Goal: Register for event/course

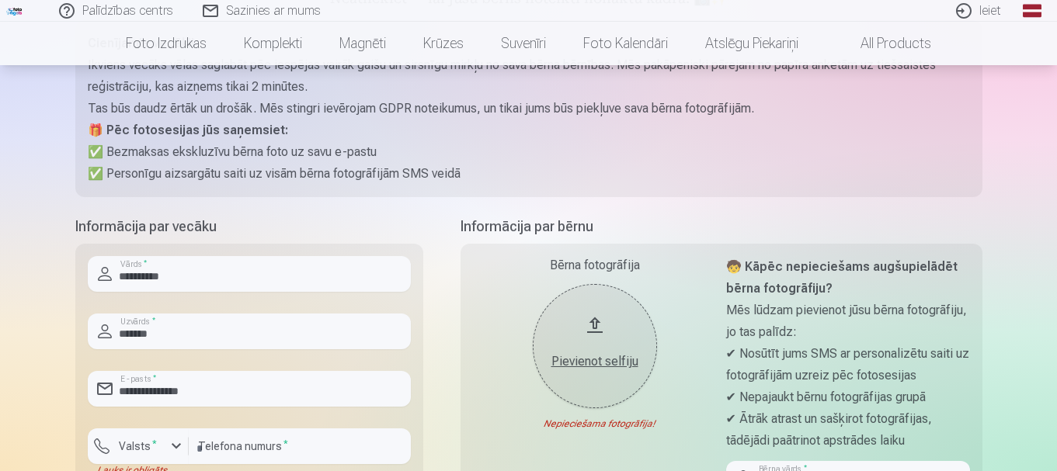
scroll to position [311, 0]
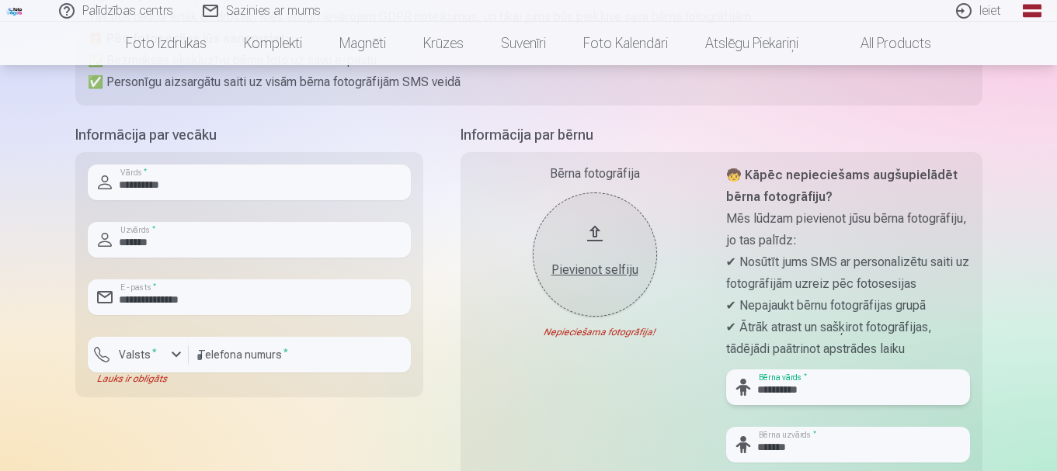
click at [817, 394] on input "**********" at bounding box center [848, 388] width 244 height 36
type input "*"
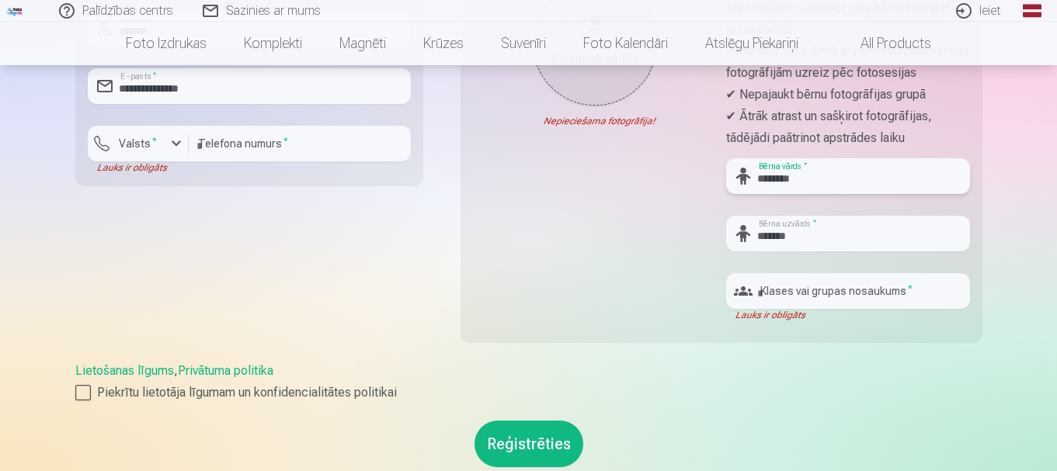
scroll to position [544, 0]
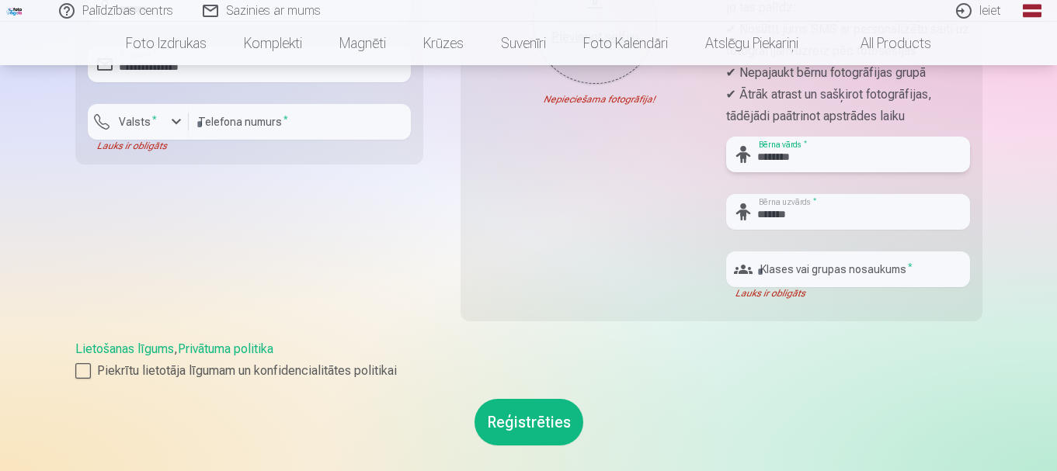
type input "********"
click at [900, 265] on input "text" at bounding box center [848, 270] width 244 height 36
type input "***"
click at [548, 422] on button "Reģistrēties" at bounding box center [529, 422] width 109 height 47
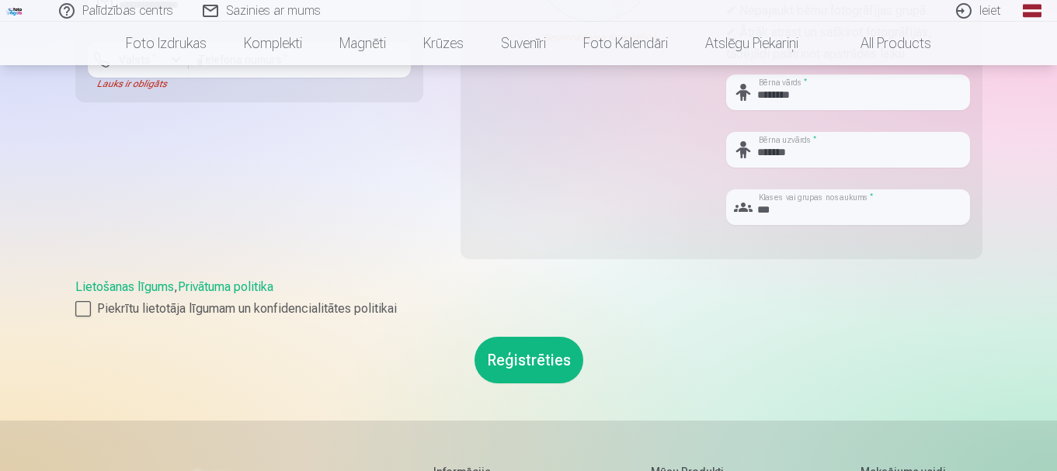
scroll to position [621, 0]
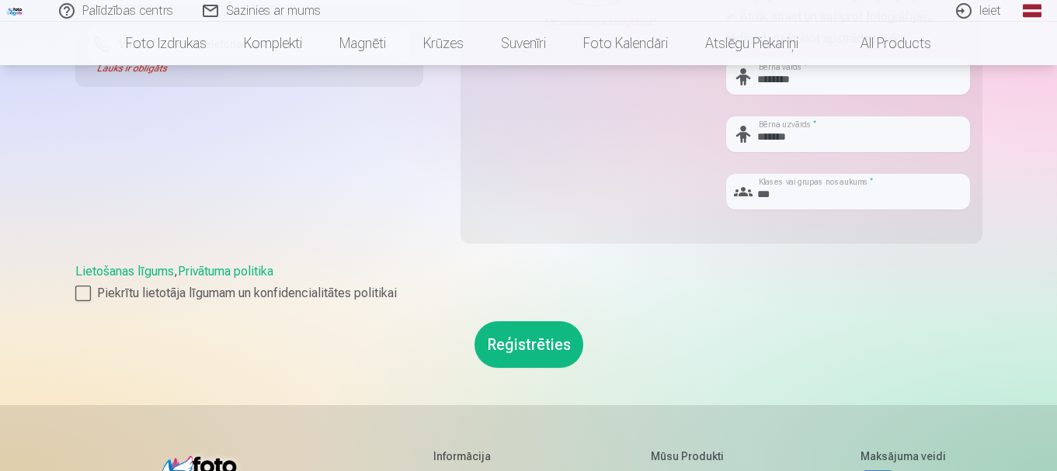
click at [528, 344] on button "Reģistrēties" at bounding box center [529, 345] width 109 height 47
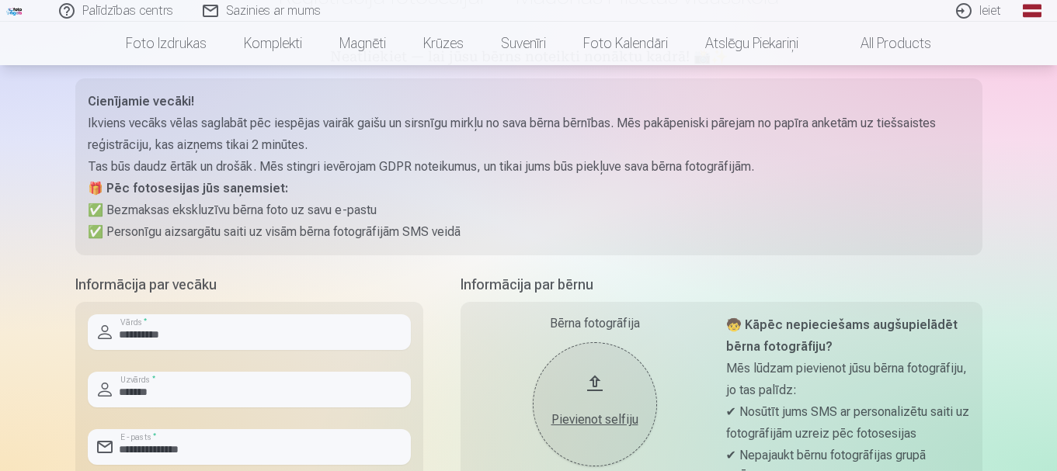
scroll to position [155, 0]
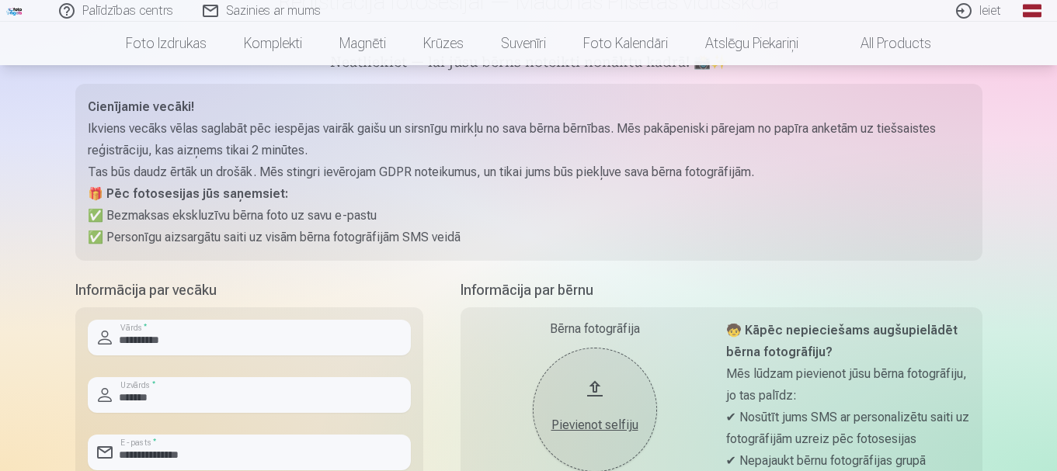
click at [593, 414] on div "Pievienot selfiju" at bounding box center [594, 421] width 93 height 28
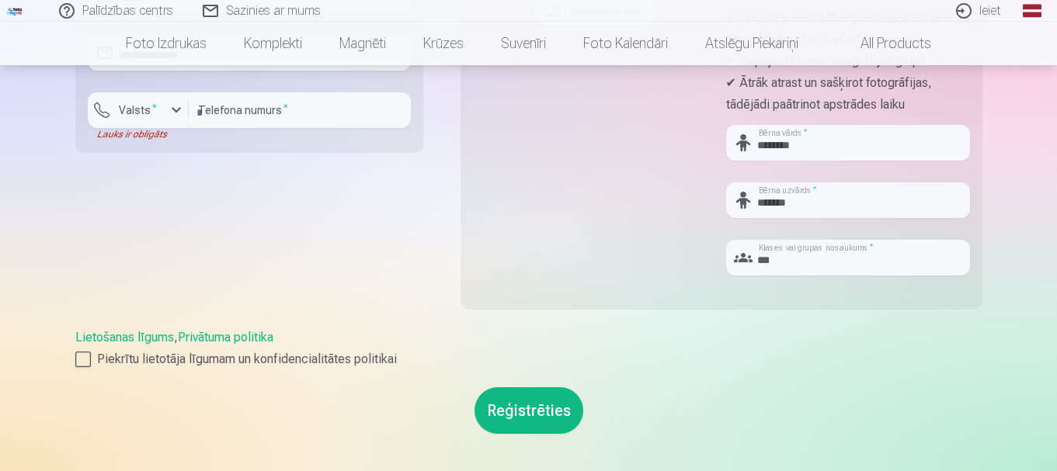
scroll to position [466, 0]
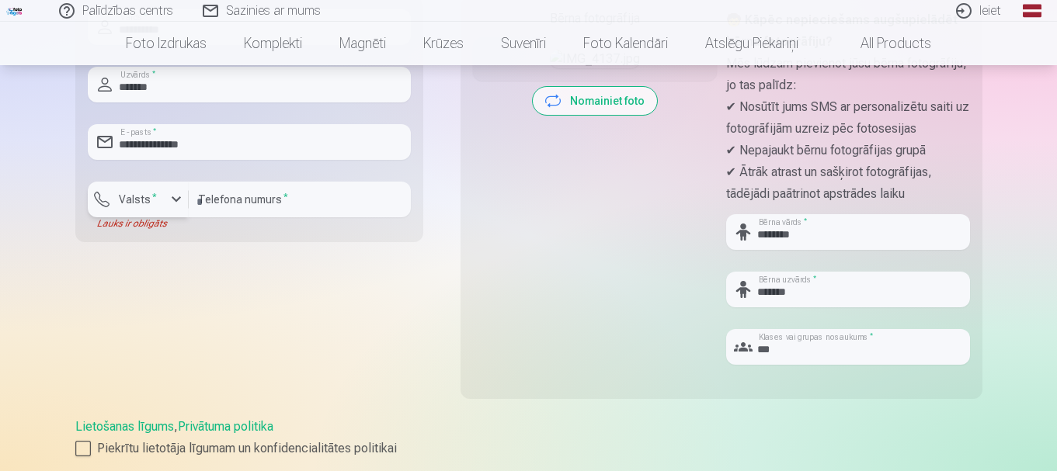
click at [171, 199] on div "button" at bounding box center [176, 199] width 19 height 19
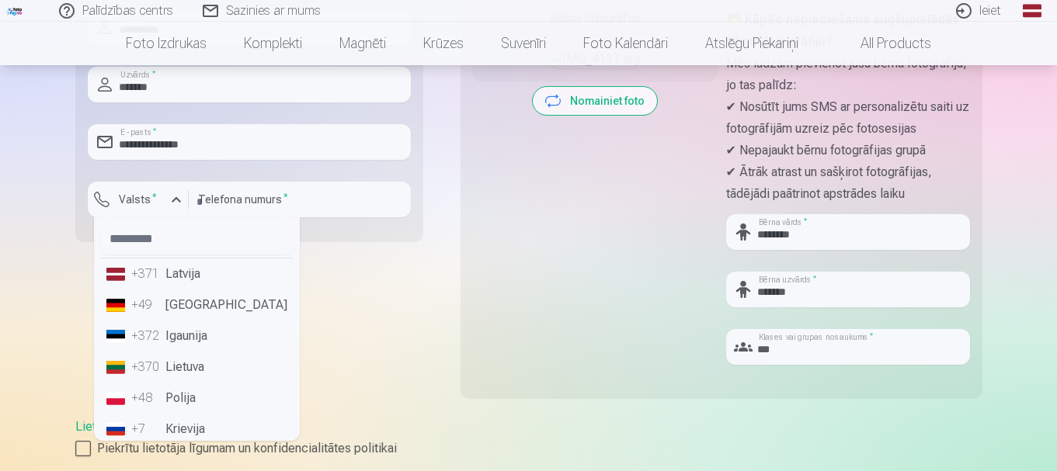
click at [148, 271] on div "+371" at bounding box center [146, 274] width 31 height 19
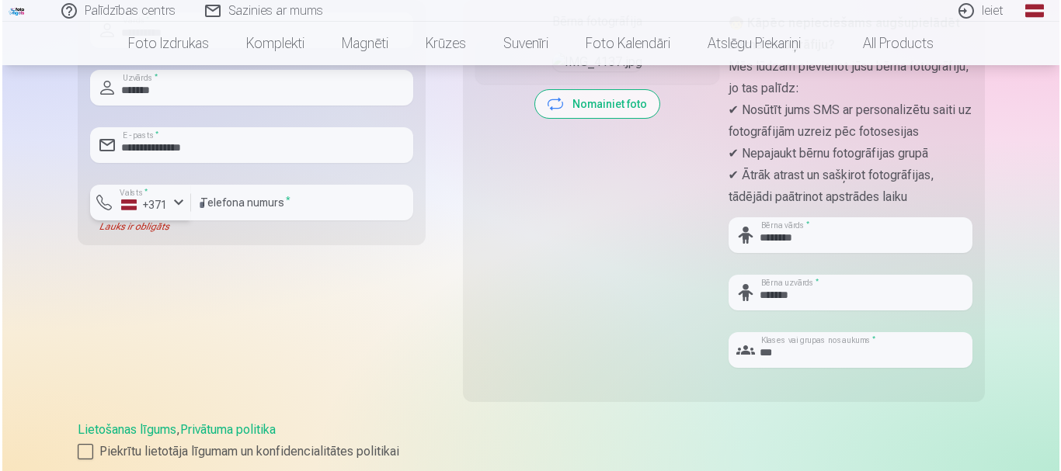
scroll to position [621, 0]
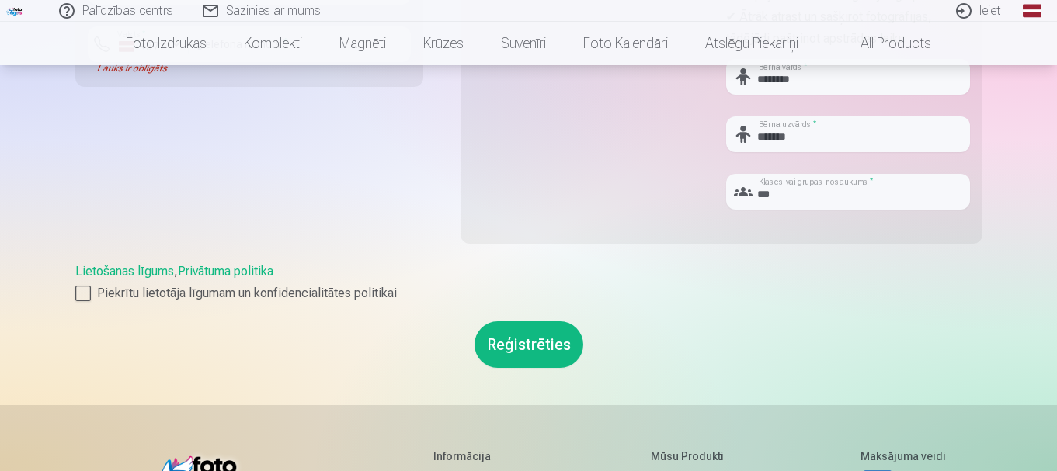
click at [527, 349] on button "Reģistrēties" at bounding box center [529, 345] width 109 height 47
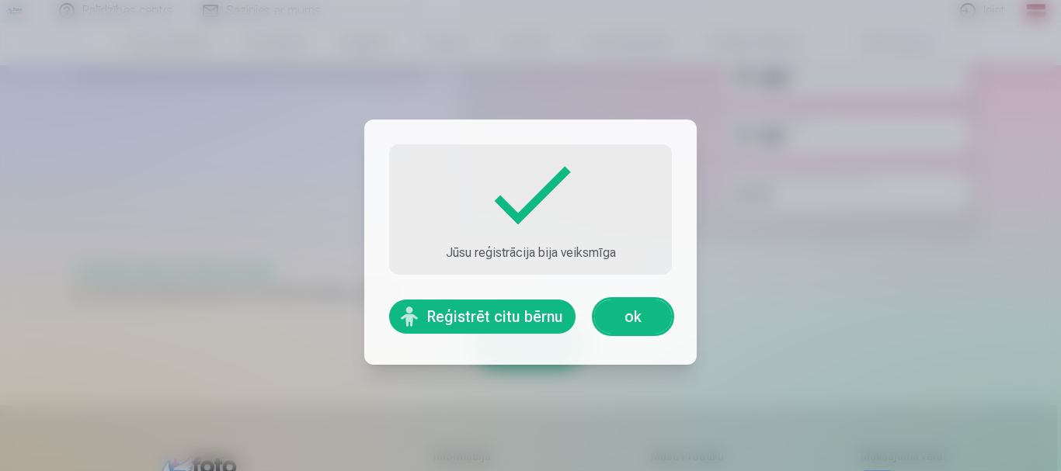
click at [628, 318] on link "ok" at bounding box center [633, 317] width 78 height 34
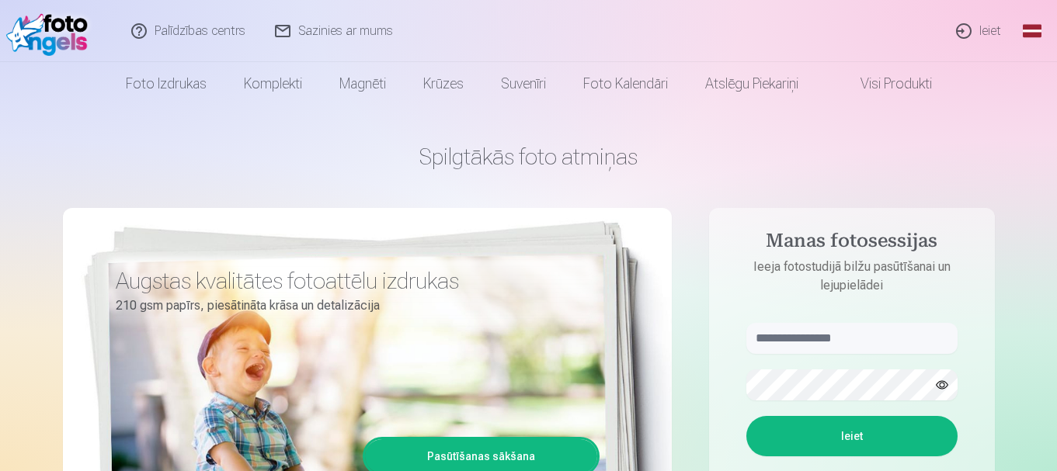
click at [975, 27] on link "Ieiet" at bounding box center [979, 31] width 75 height 62
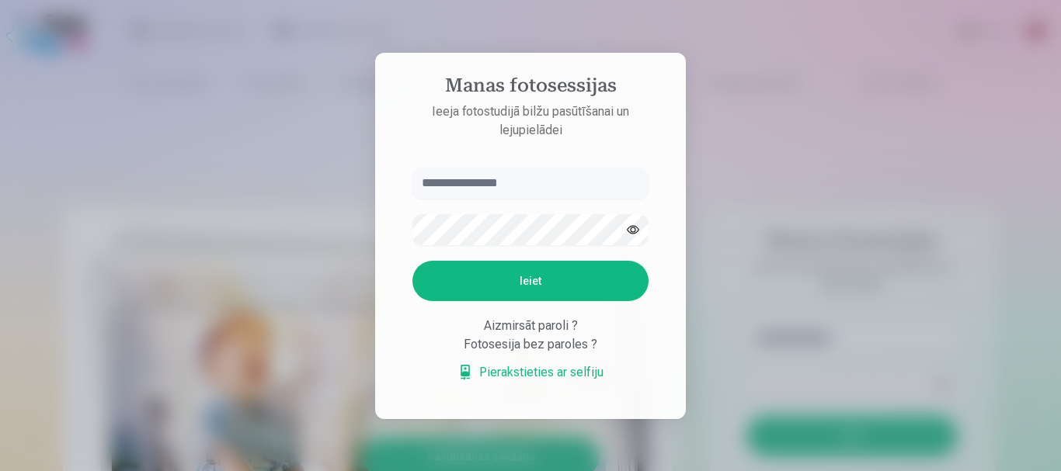
click at [776, 119] on div at bounding box center [530, 235] width 1061 height 471
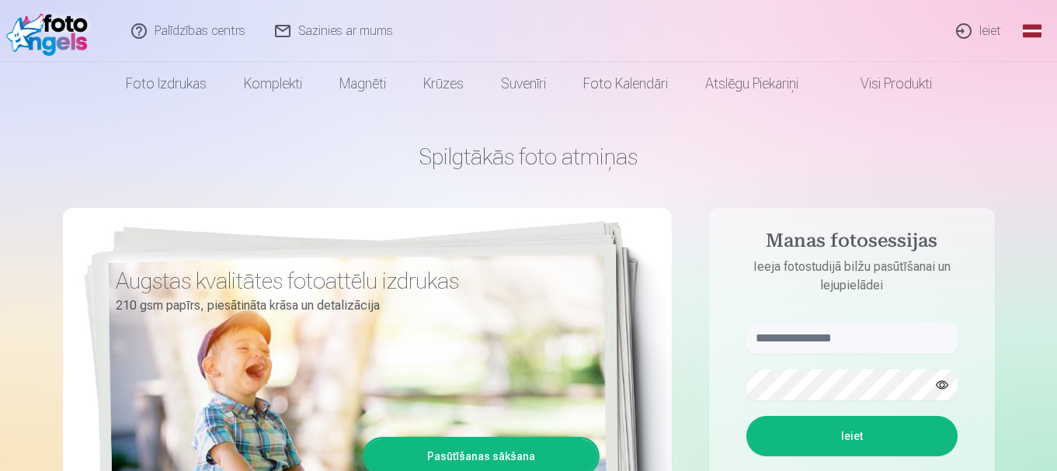
click at [982, 24] on link "Ieiet" at bounding box center [979, 31] width 75 height 62
